Goal: Transaction & Acquisition: Purchase product/service

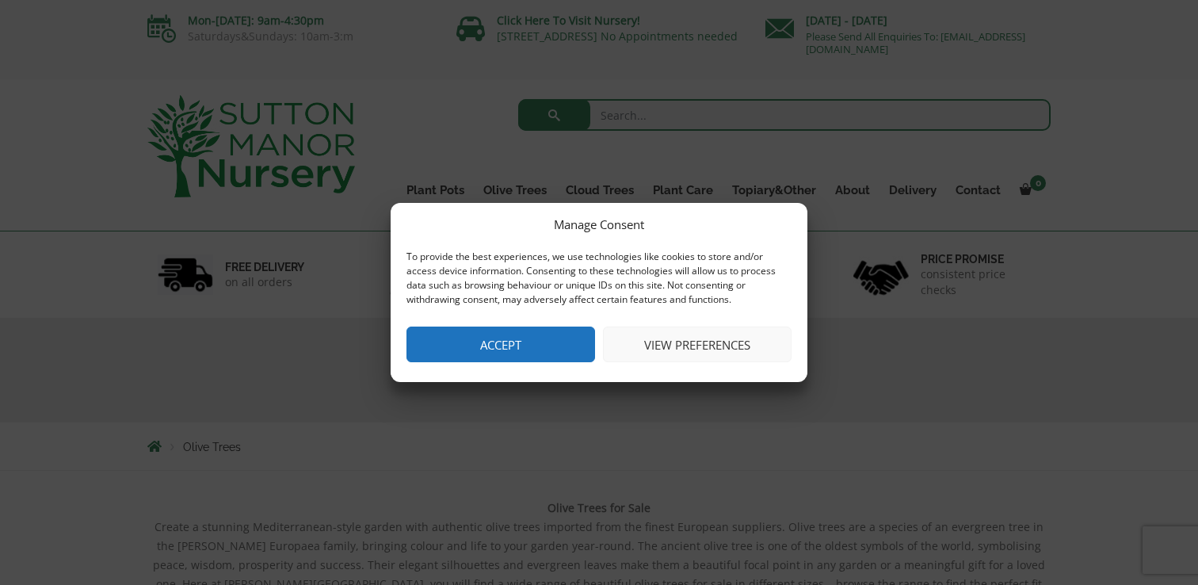
click at [656, 343] on button "View preferences" at bounding box center [697, 344] width 189 height 36
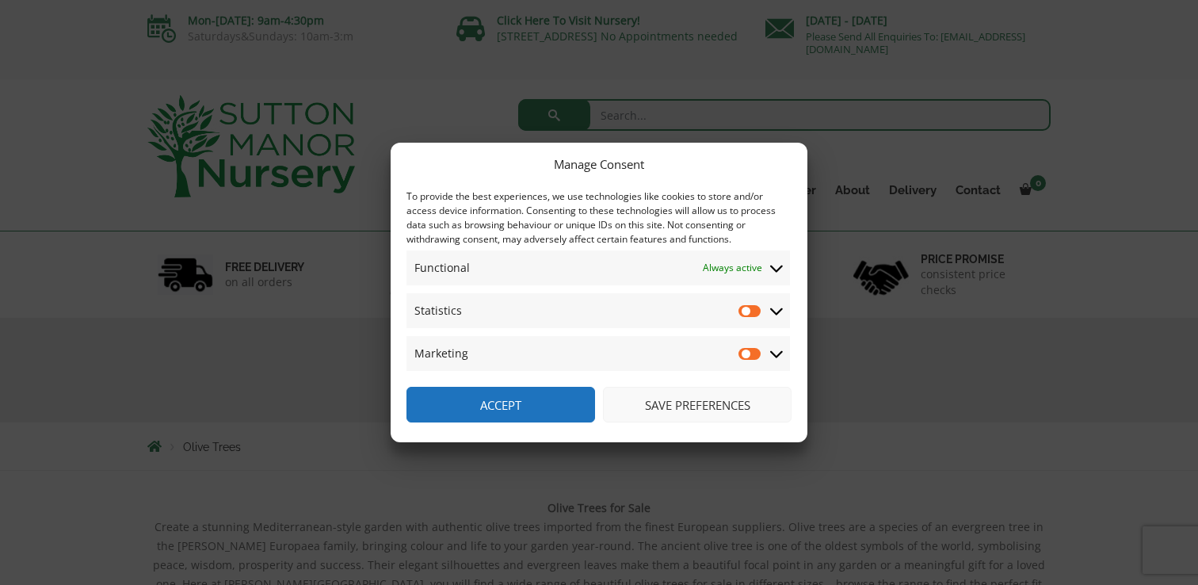
click at [662, 399] on button "Save preferences" at bounding box center [697, 405] width 189 height 36
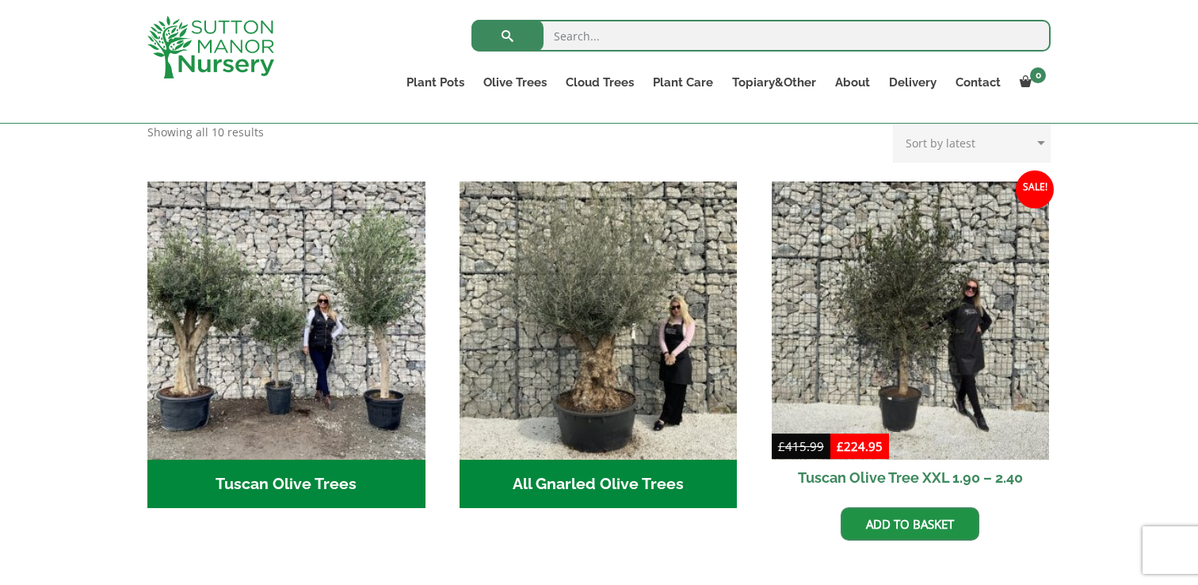
scroll to position [521, 0]
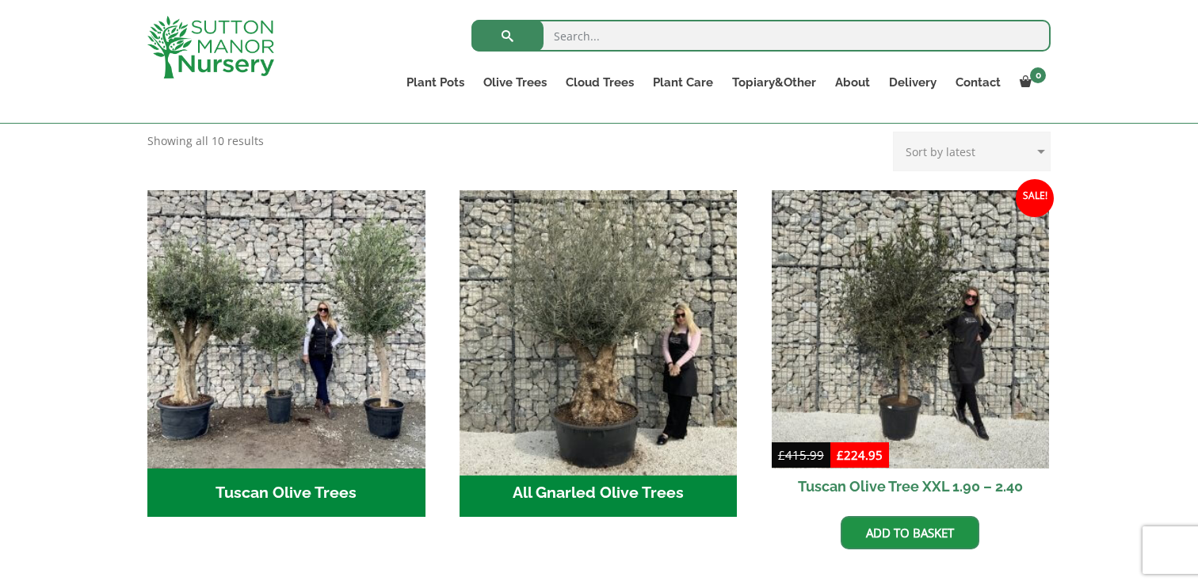
click at [611, 269] on img "Visit product category All Gnarled Olive Trees" at bounding box center [598, 329] width 292 height 292
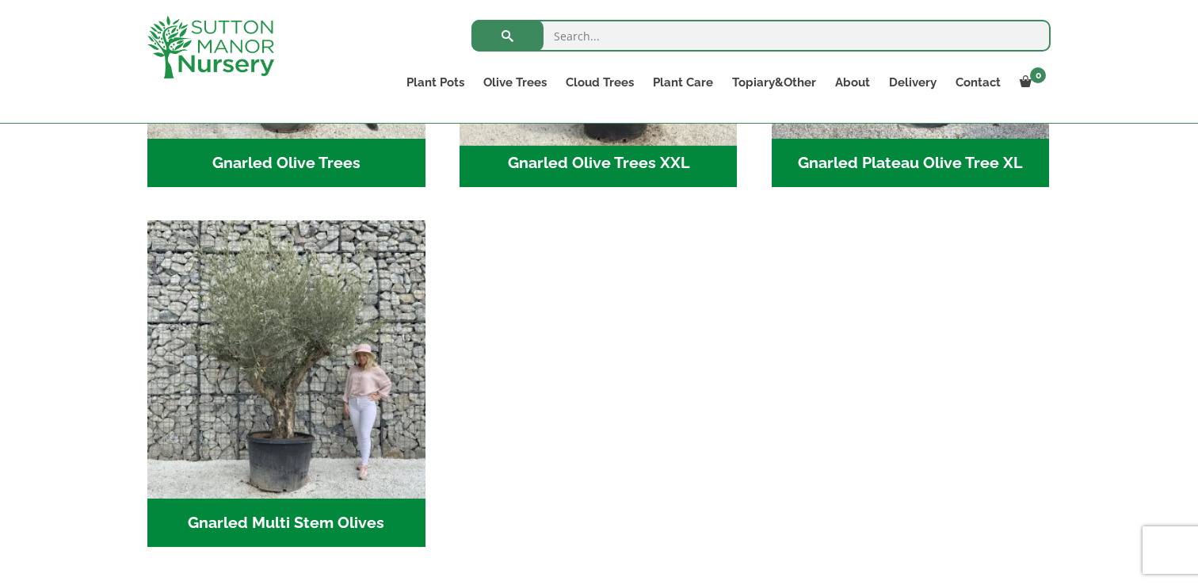
scroll to position [597, 0]
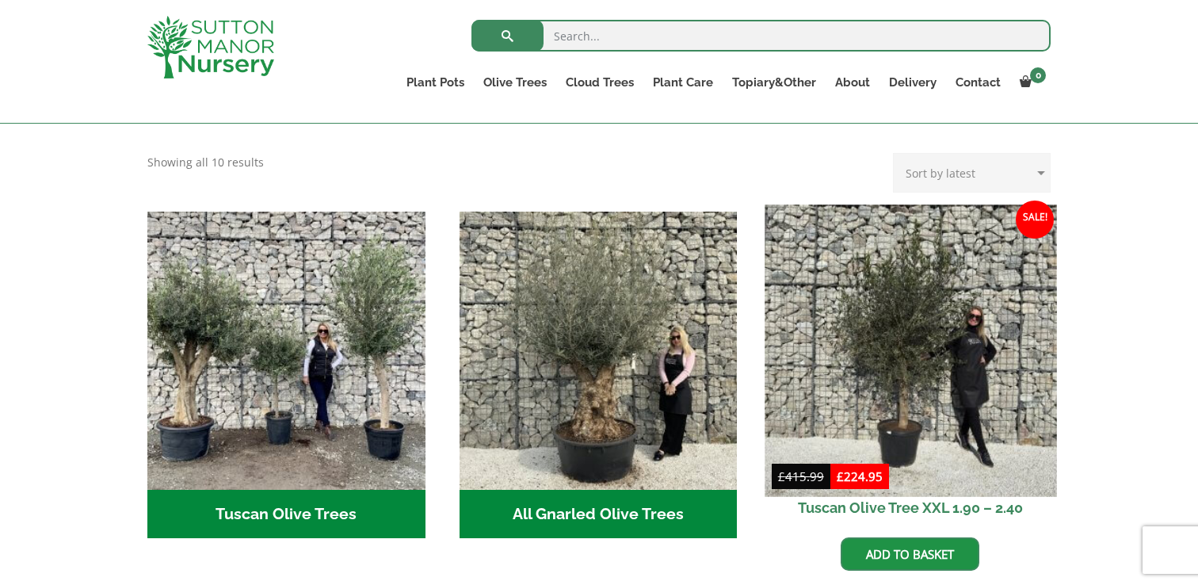
click at [963, 267] on img at bounding box center [911, 350] width 292 height 292
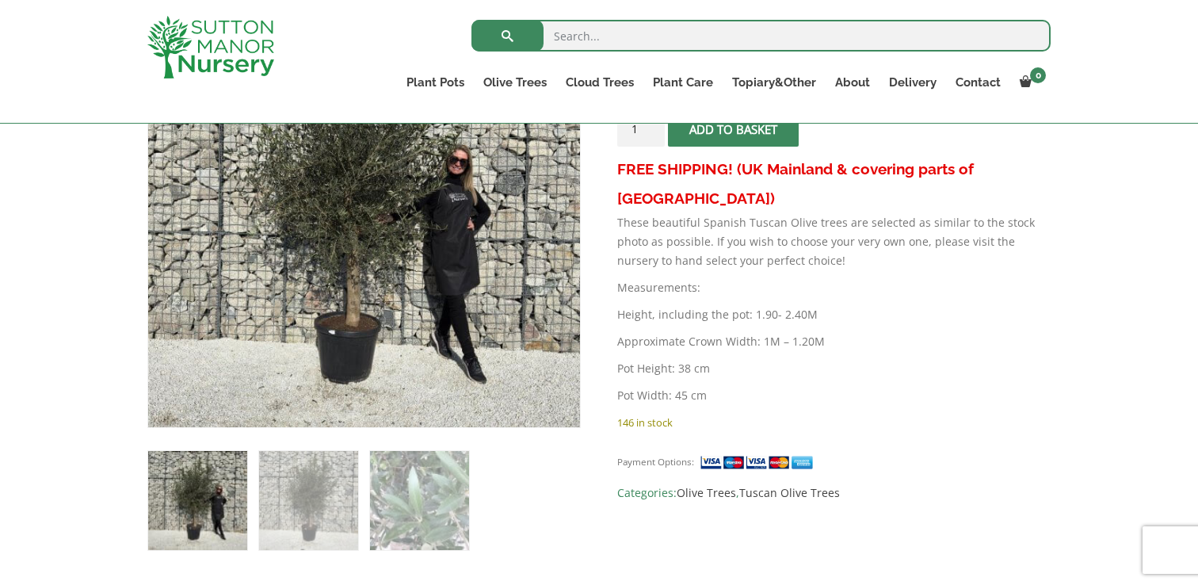
scroll to position [369, 0]
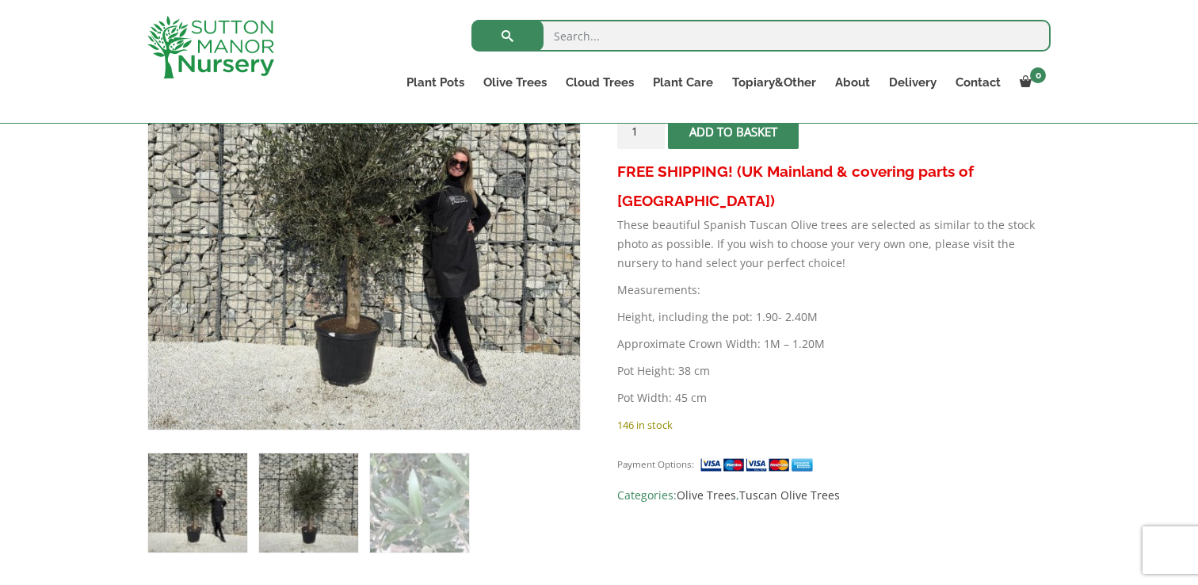
click at [330, 505] on img at bounding box center [308, 502] width 99 height 99
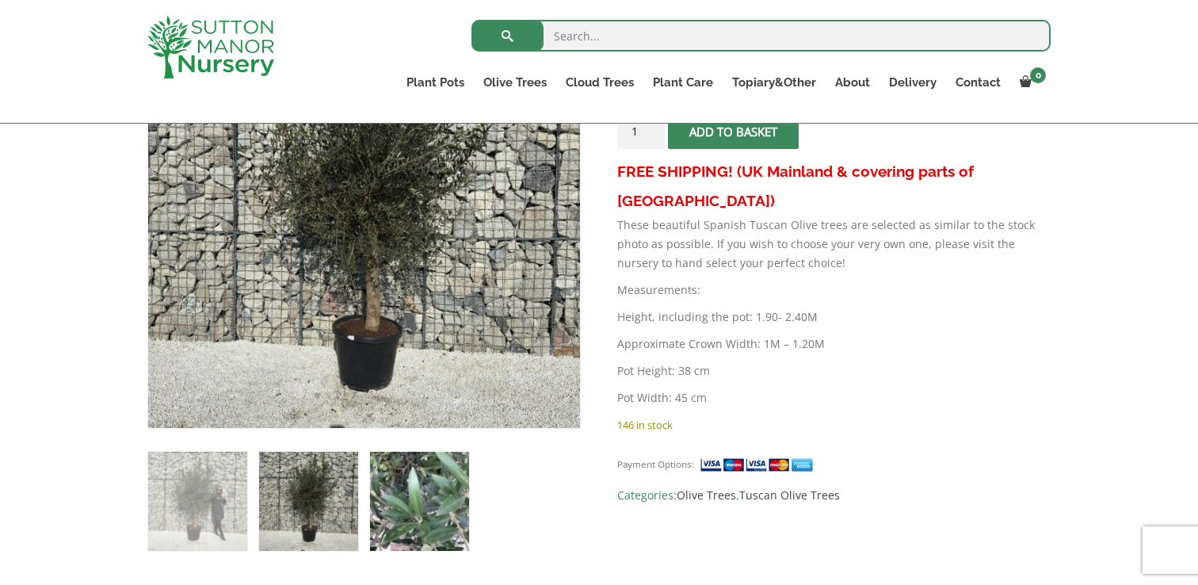
click at [426, 503] on img at bounding box center [419, 501] width 99 height 99
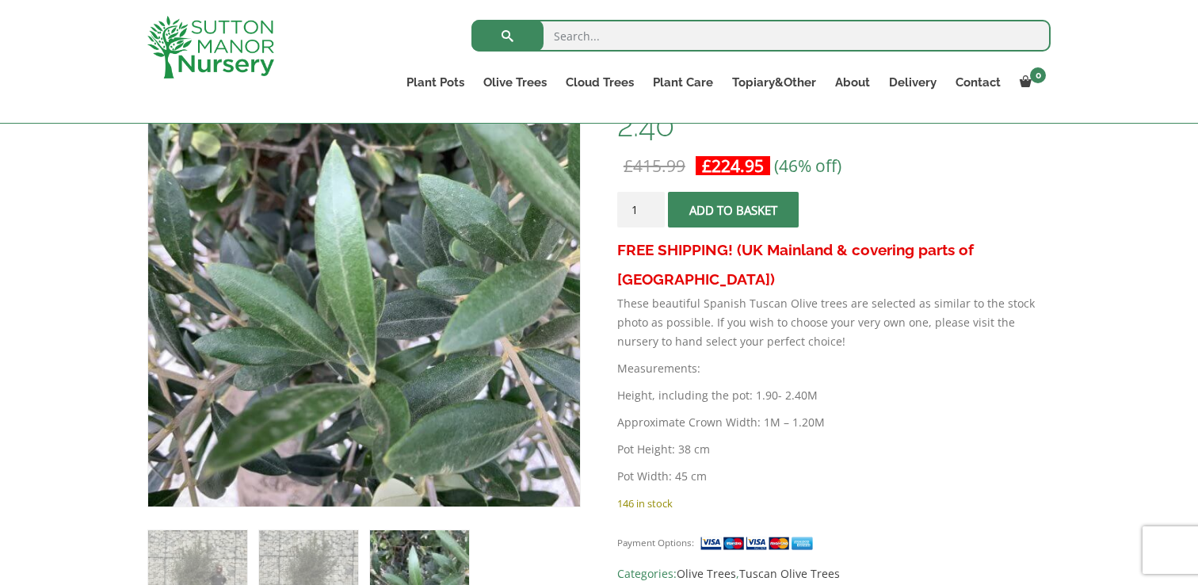
scroll to position [274, 0]
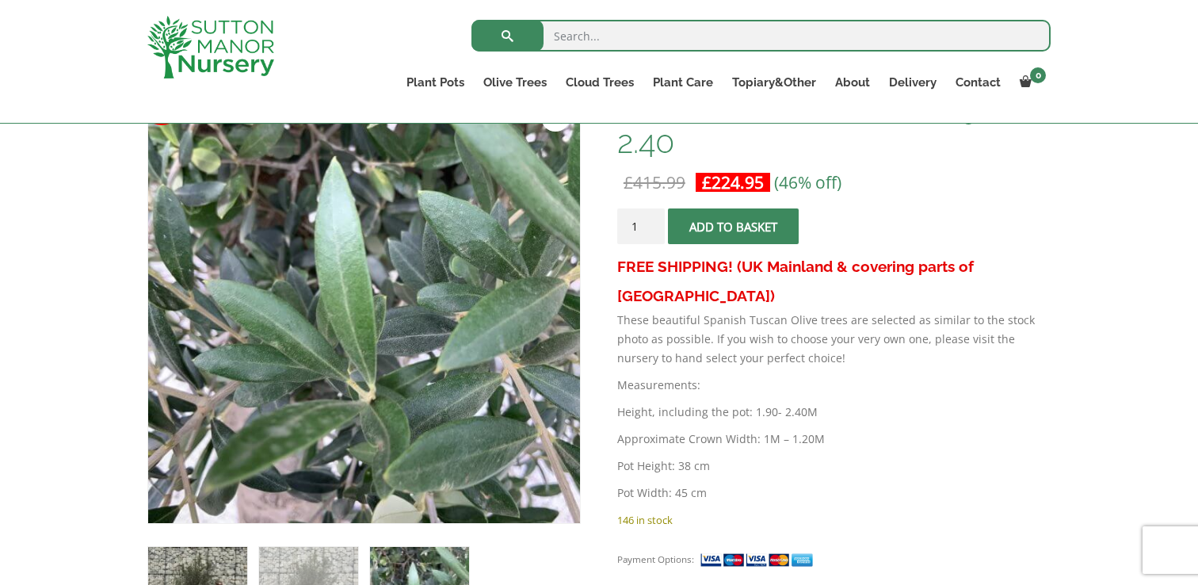
click at [200, 547] on img at bounding box center [197, 596] width 99 height 99
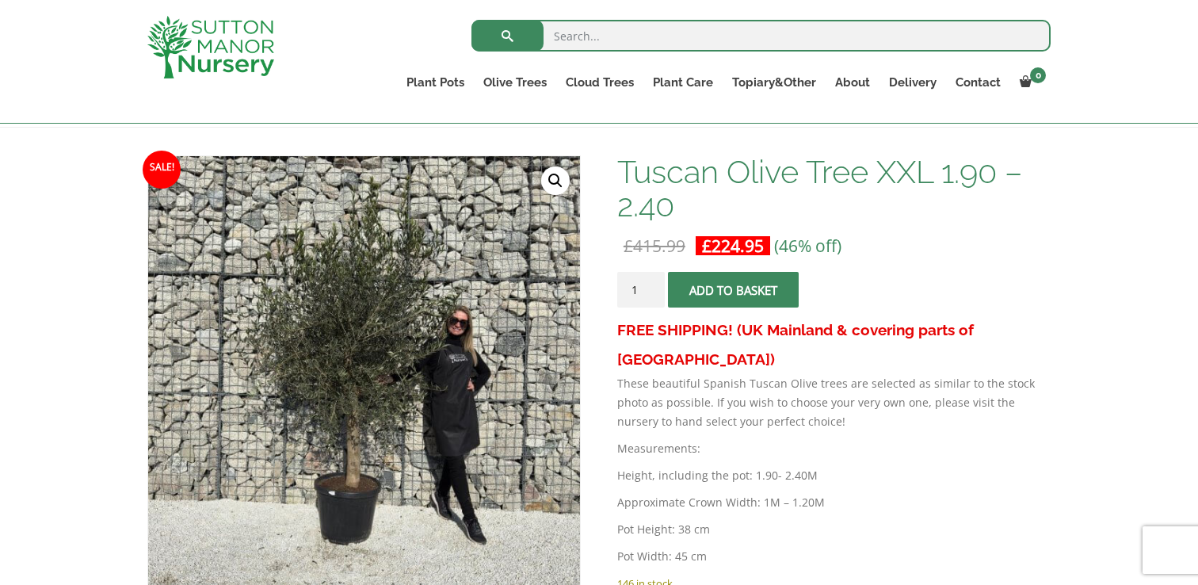
scroll to position [206, 0]
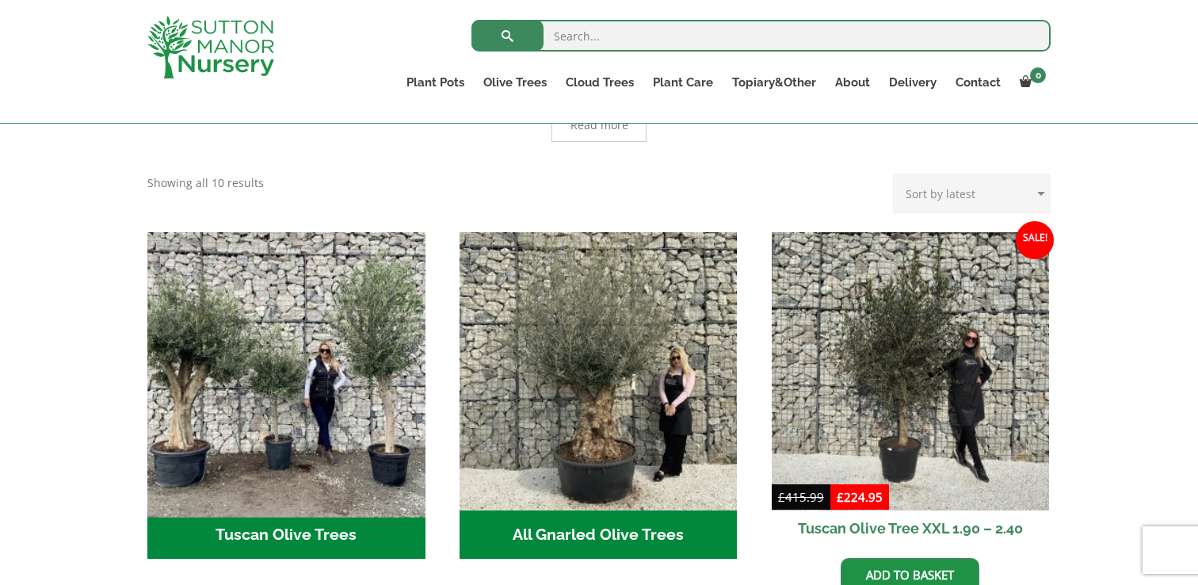
click at [293, 330] on img "Visit product category Tuscan Olive Trees" at bounding box center [286, 371] width 292 height 292
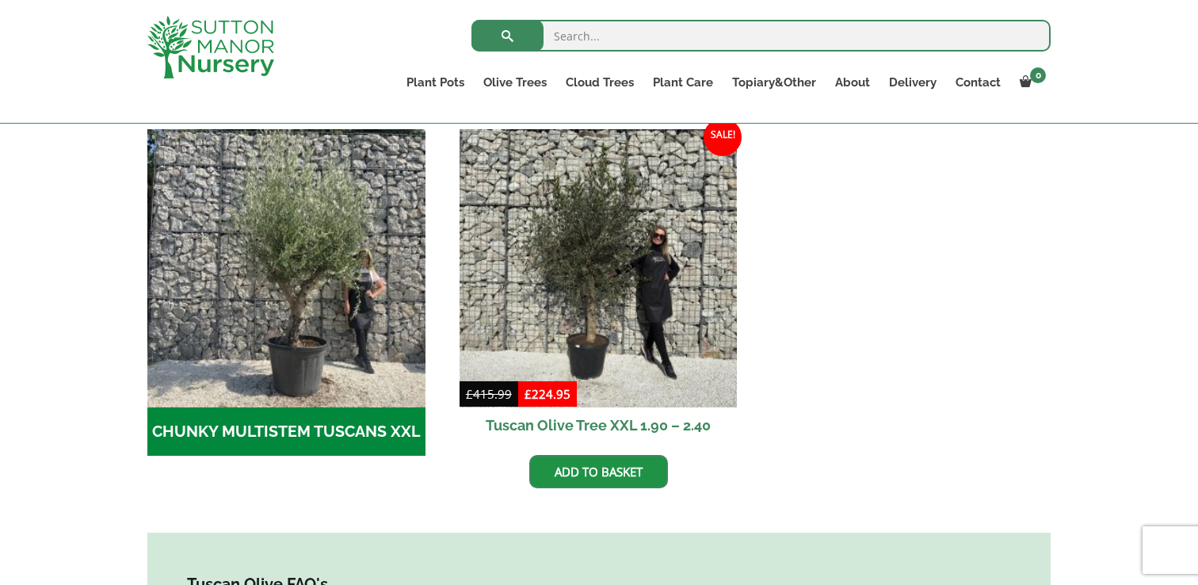
scroll to position [466, 0]
